Goal: Transaction & Acquisition: Download file/media

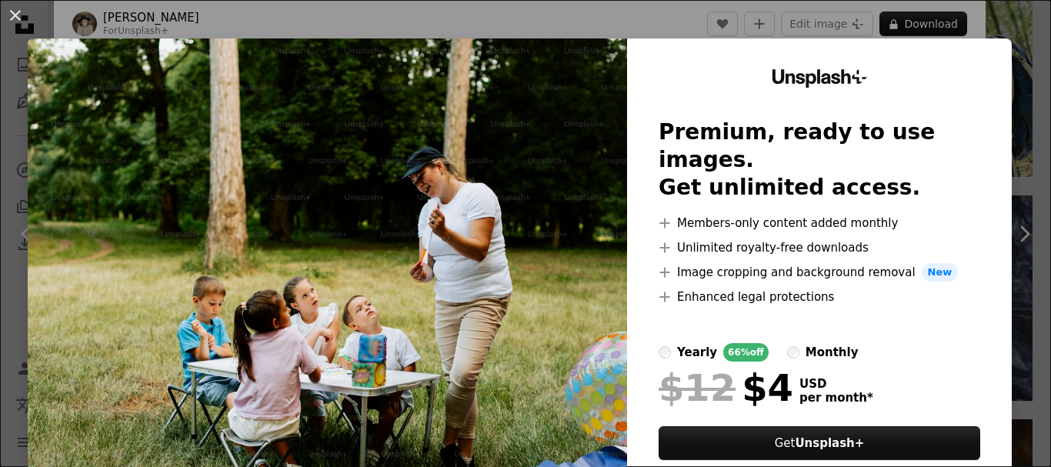
click at [693, 32] on div "An X shape Unsplash+ Premium, ready to use images. Get unlimited access. A plus…" at bounding box center [525, 233] width 1051 height 467
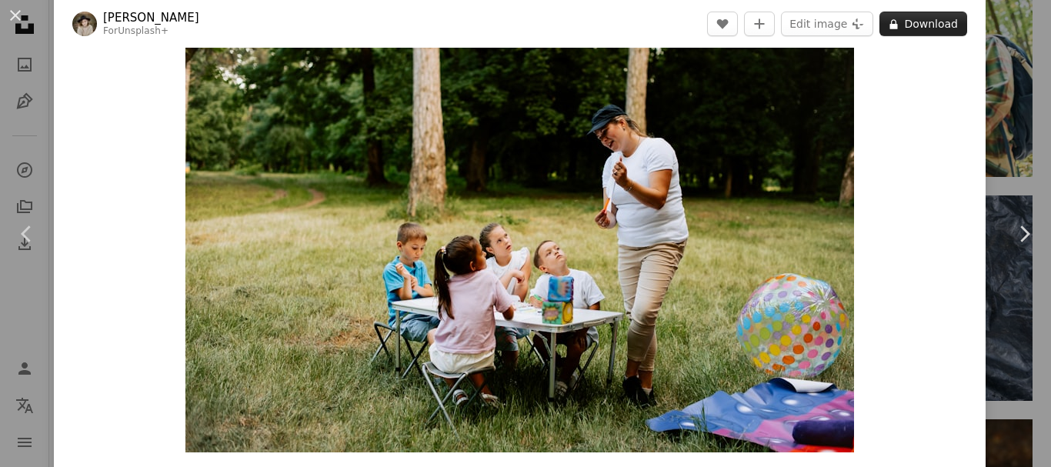
click at [930, 29] on button "A lock Download" at bounding box center [923, 24] width 88 height 25
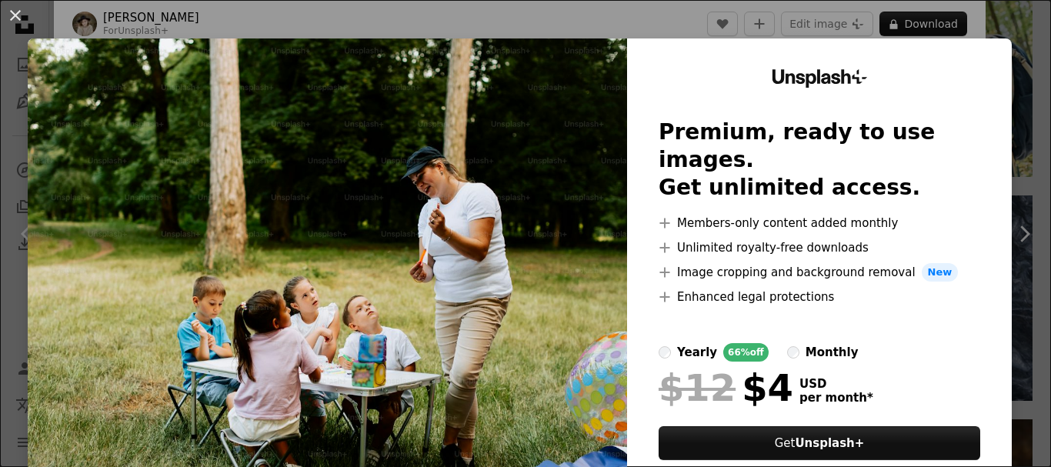
click at [588, 34] on div "An X shape Unsplash+ Premium, ready to use images. Get unlimited access. A plus…" at bounding box center [525, 233] width 1051 height 467
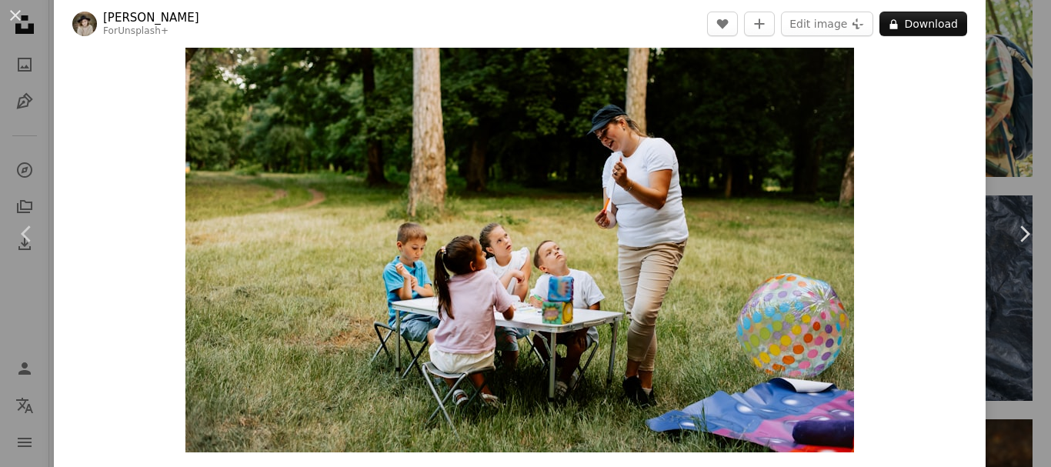
click at [79, 142] on div "Zoom in" at bounding box center [519, 228] width 931 height 461
click at [20, 18] on button "An X shape" at bounding box center [15, 15] width 18 height 18
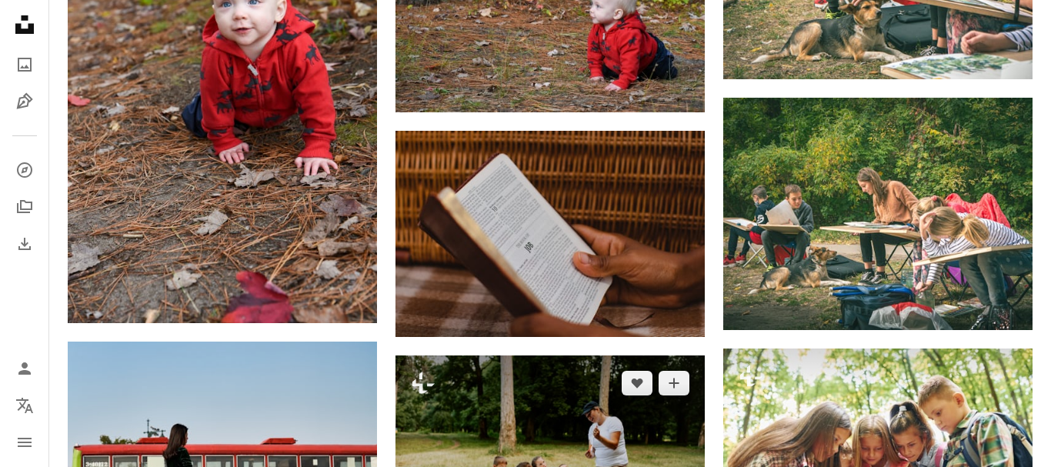
scroll to position [1436, 0]
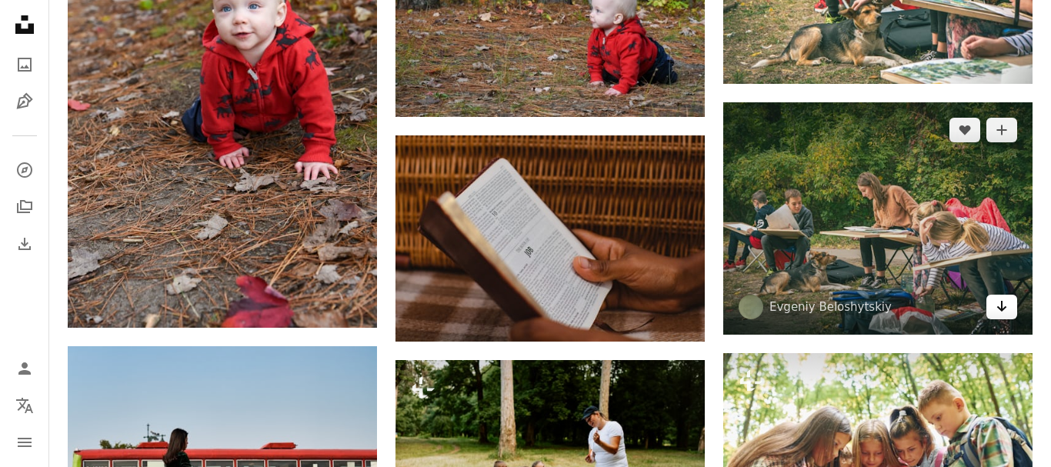
click at [999, 307] on icon "Download" at bounding box center [1002, 306] width 10 height 11
